Goal: Book appointment/travel/reservation

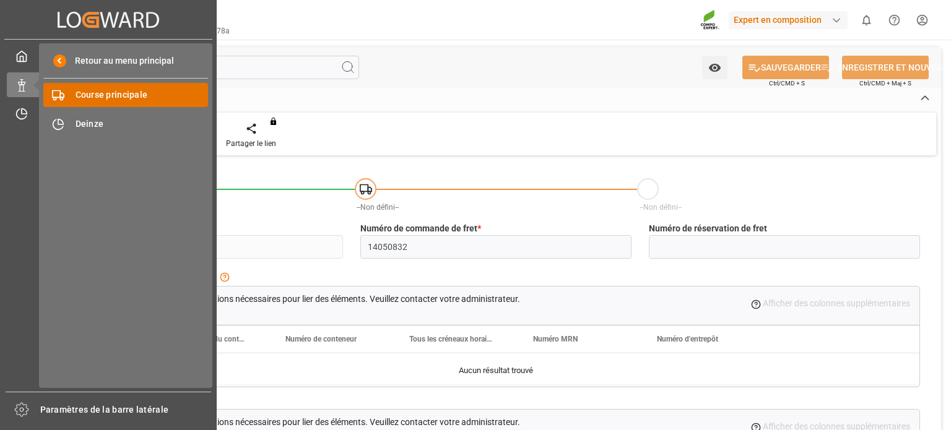
click at [109, 101] on span "Course principale" at bounding box center [141, 94] width 133 height 13
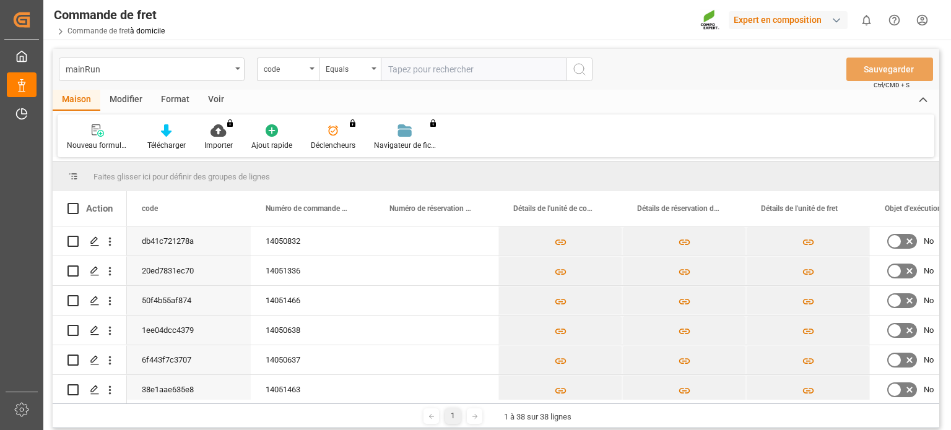
click at [607, 127] on div "Nouveau formulaire Télécharger Importer Vous n'avez pas l'autorisation d'utilis…" at bounding box center [496, 135] width 876 height 43
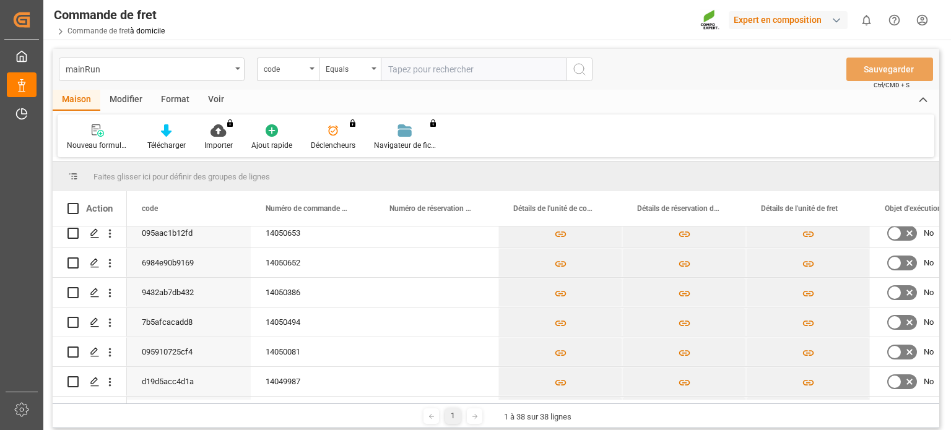
scroll to position [433, 0]
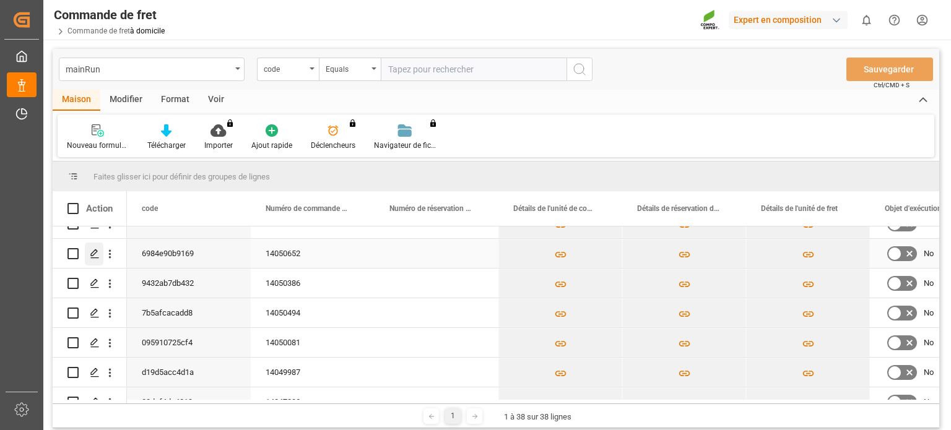
click at [100, 257] on div "Appuyez sur ESPACE pour sélectionner cette ligne." at bounding box center [94, 254] width 19 height 23
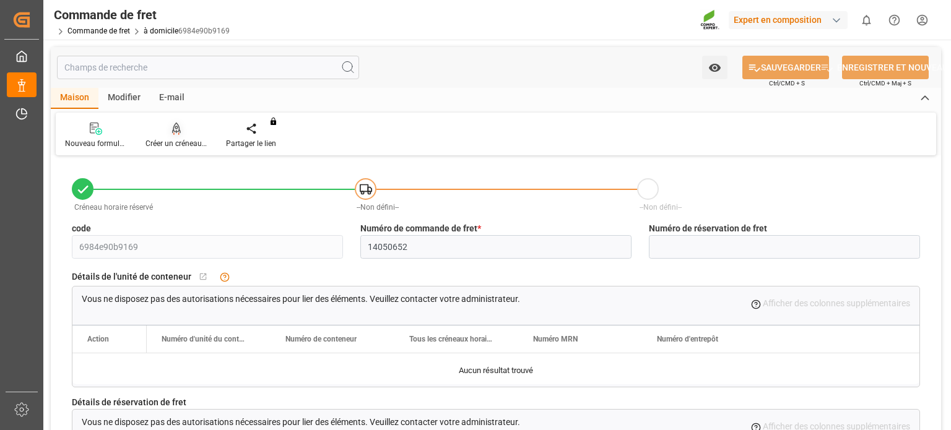
click at [175, 131] on icon at bounding box center [176, 128] width 9 height 11
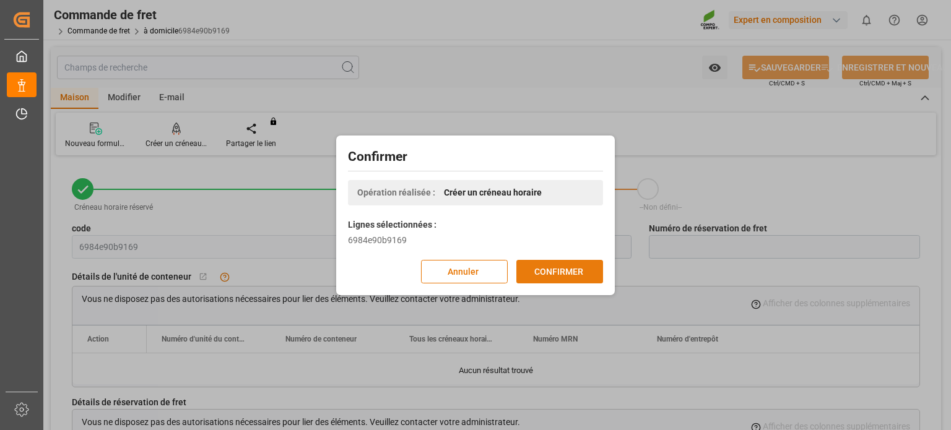
click at [529, 265] on button "CONFIRMER" at bounding box center [559, 272] width 87 height 24
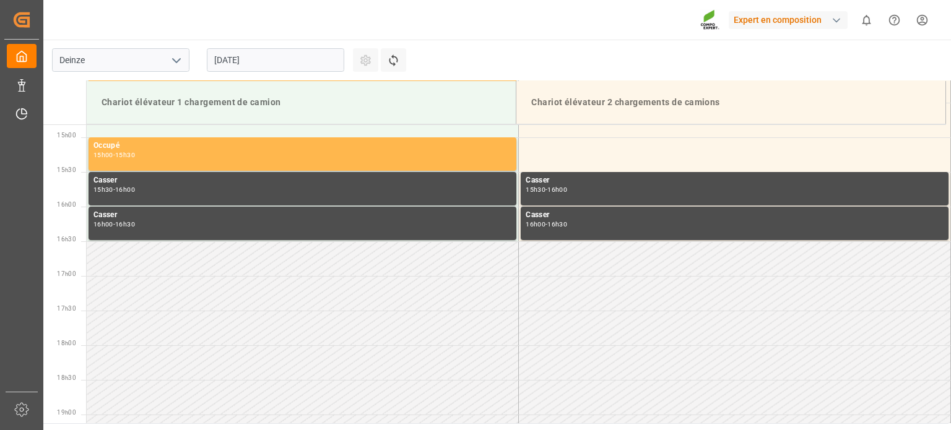
scroll to position [1032, 0]
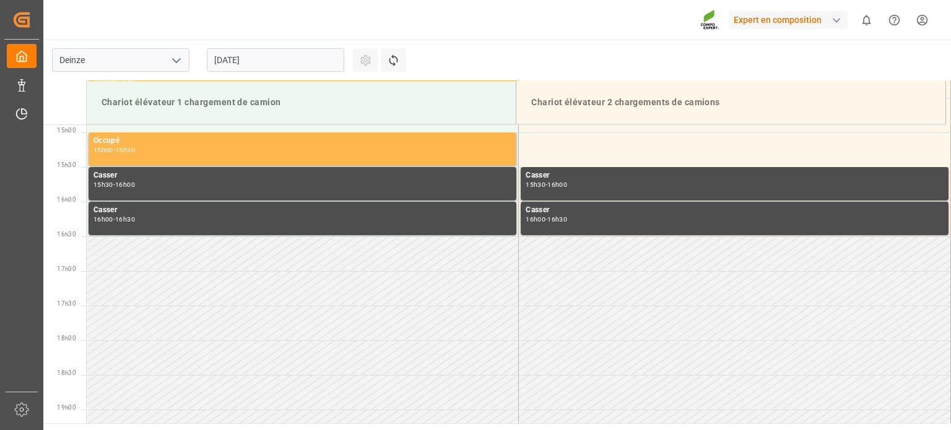
click at [270, 48] on div "26.08.2025" at bounding box center [275, 60] width 137 height 24
click at [269, 54] on input "26.08.2025" at bounding box center [275, 60] width 137 height 24
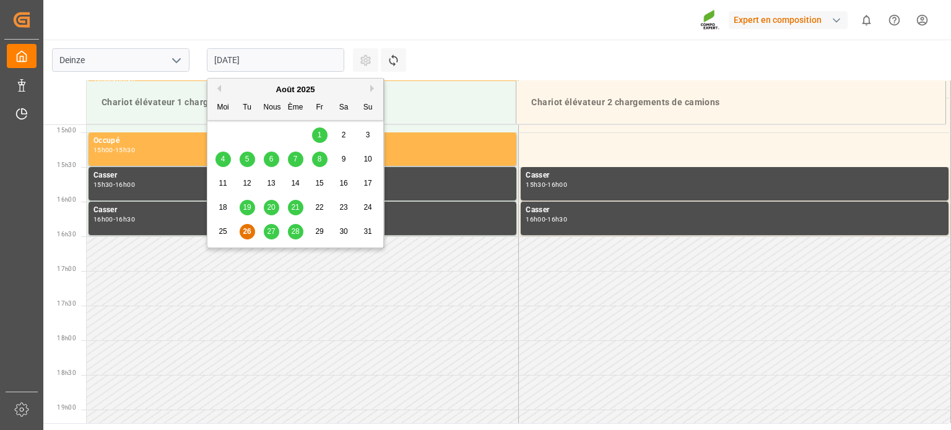
click at [317, 233] on font "29" at bounding box center [319, 231] width 8 height 9
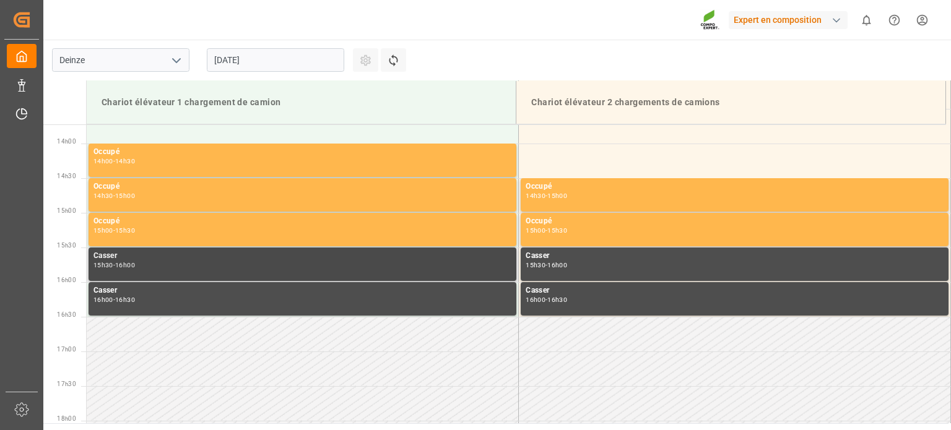
scroll to position [846, 0]
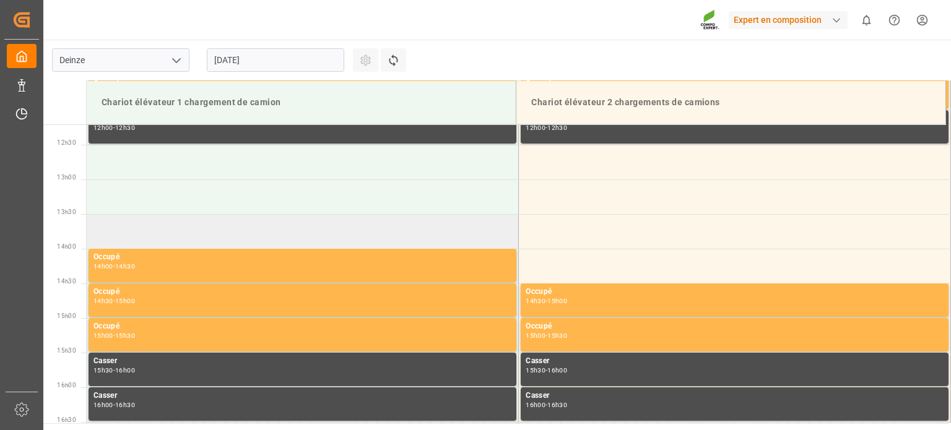
click at [173, 226] on td at bounding box center [303, 231] width 432 height 35
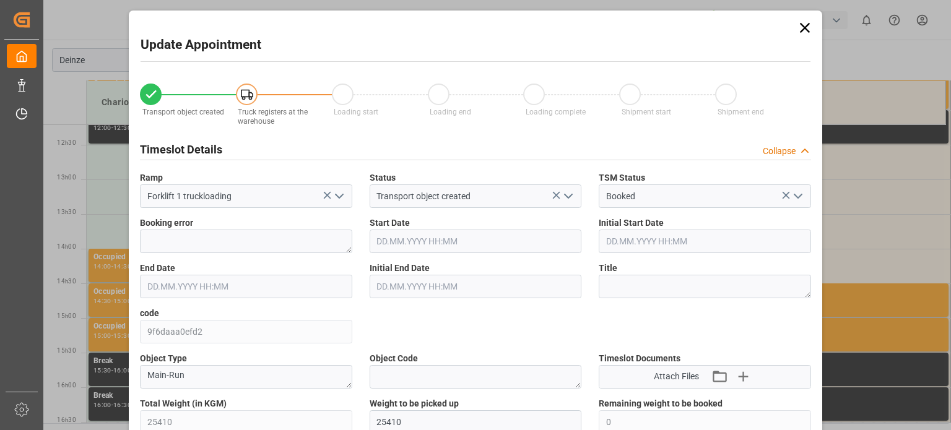
type input "29.08.2025 13:30"
type input "29.08.2025 14:00"
type input "08.08.2025 12:28"
type input "26.08.2025 13:57"
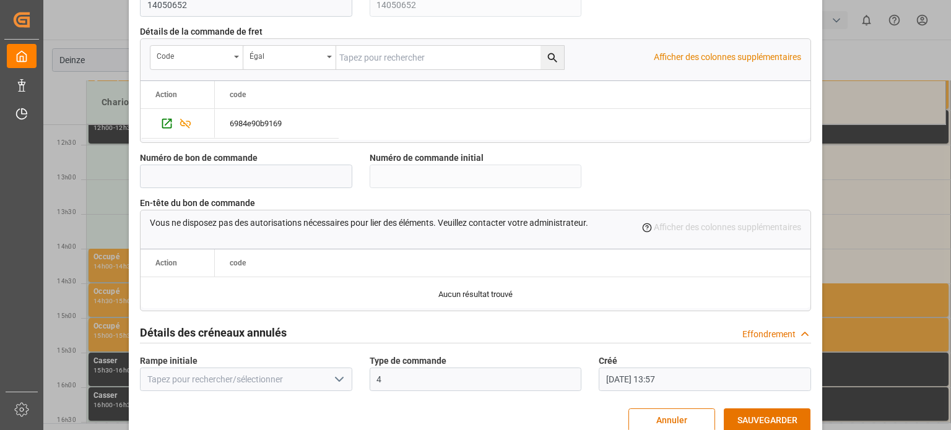
scroll to position [1198, 0]
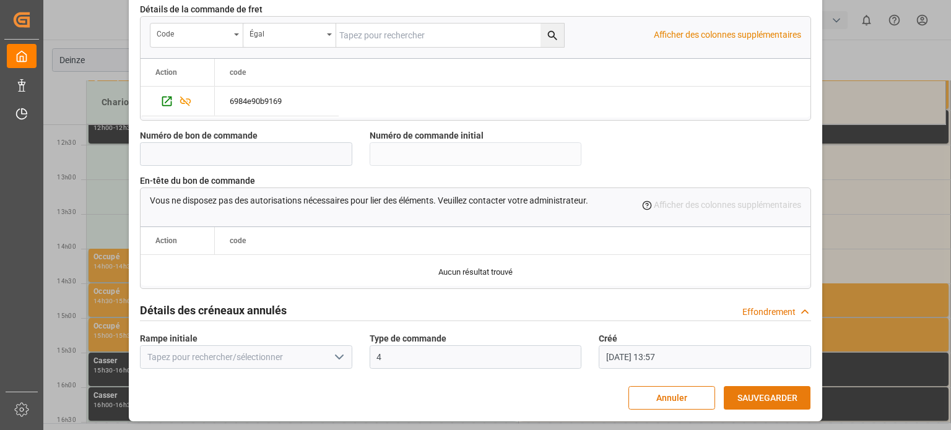
click at [762, 393] on font "SAUVEGARDER" at bounding box center [767, 398] width 60 height 10
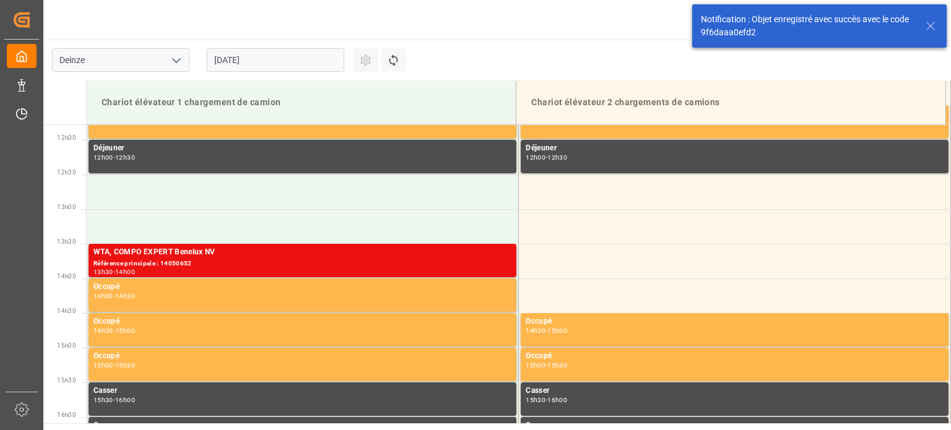
scroll to position [824, 0]
